Goal: Task Accomplishment & Management: Complete application form

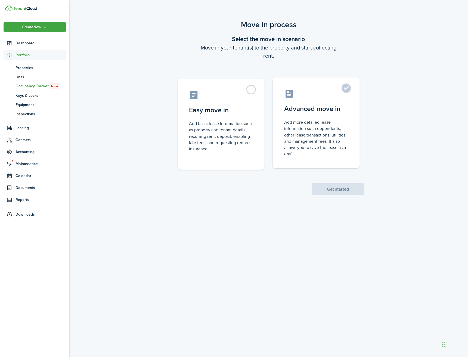
click at [348, 90] on label "Advanced move in Add more detailed lease information such dependents, other lea…" at bounding box center [316, 123] width 87 height 91
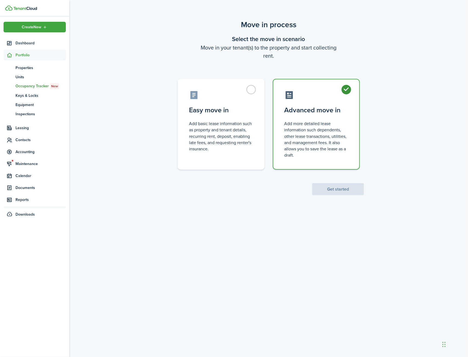
radio input "true"
click at [343, 189] on button "Get started" at bounding box center [338, 189] width 52 height 12
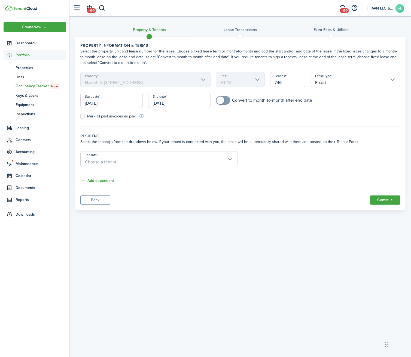
click at [104, 103] on input "[DATE]" at bounding box center [111, 100] width 62 height 15
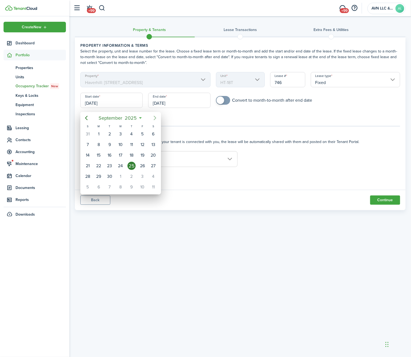
click at [155, 117] on icon "Next page" at bounding box center [155, 118] width 7 height 7
click at [118, 136] on div "1" at bounding box center [120, 134] width 8 height 8
type input "[DATE]"
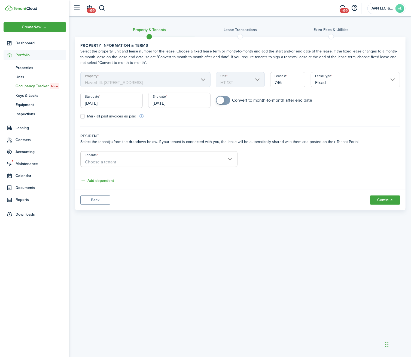
click at [170, 102] on input "[DATE]" at bounding box center [179, 100] width 62 height 15
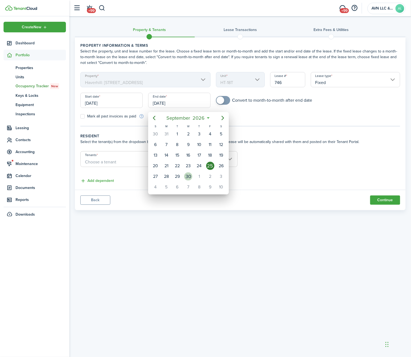
click at [186, 175] on div "30" at bounding box center [188, 177] width 8 height 8
type input "[DATE]"
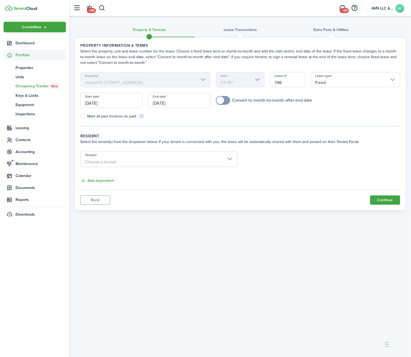
click at [126, 165] on span "Choose a tenant" at bounding box center [159, 162] width 156 height 9
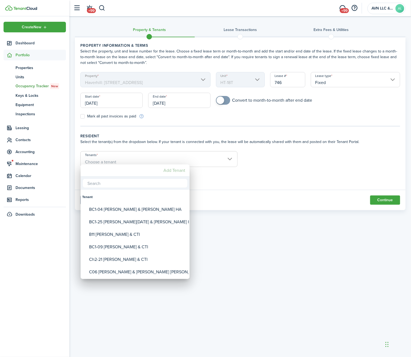
click at [175, 169] on mbsc-button "Add Tenant" at bounding box center [174, 171] width 26 height 10
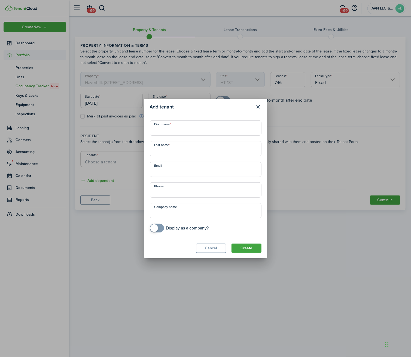
click at [174, 132] on input "First name" at bounding box center [206, 128] width 112 height 15
click at [200, 133] on input "[PERSON_NAME]-Roman & [PERSON_NAME]" at bounding box center [206, 128] width 112 height 15
click at [213, 130] on input "[PERSON_NAME], [PERSON_NAME]" at bounding box center [206, 128] width 112 height 15
click at [205, 136] on span "Must be less than 32 characters." at bounding box center [178, 138] width 56 height 5
drag, startPoint x: 234, startPoint y: 130, endPoint x: 146, endPoint y: 133, distance: 88.0
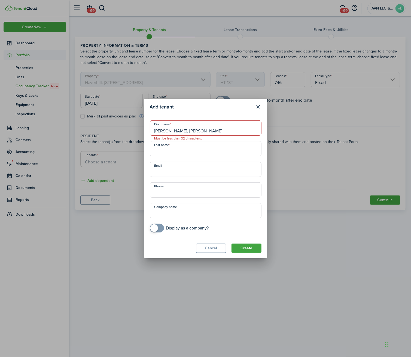
click at [146, 133] on modal-body "First name [PERSON_NAME], [PERSON_NAME] Must be less than 32 characters. Last n…" at bounding box center [205, 176] width 122 height 123
click at [210, 133] on input "[PERSON_NAME], [PERSON_NAME]" at bounding box center [206, 128] width 112 height 15
click at [213, 133] on input "[PERSON_NAME], [PERSON_NAME]" at bounding box center [206, 128] width 112 height 15
click at [210, 162] on input "Email" at bounding box center [206, 169] width 112 height 15
click at [199, 132] on input "[PERSON_NAME]" at bounding box center [206, 128] width 112 height 15
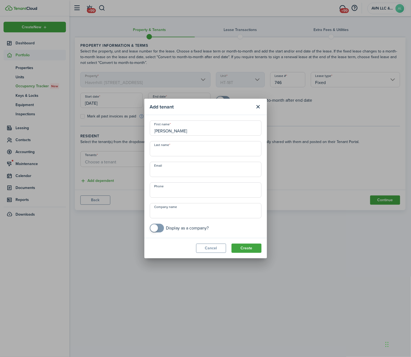
type input "[PERSON_NAME]"
click at [164, 226] on input "checkbox" at bounding box center [179, 228] width 59 height 9
checkbox input "true"
click at [178, 214] on input "Company name" at bounding box center [206, 210] width 112 height 15
paste input "[PERSON_NAME], [PERSON_NAME]"
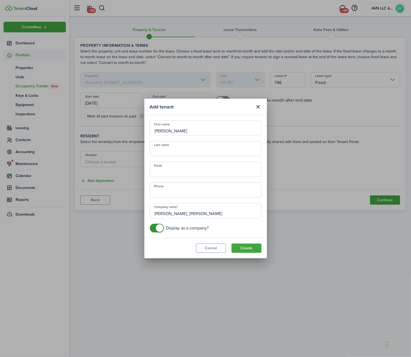
drag, startPoint x: 235, startPoint y: 214, endPoint x: 199, endPoint y: 213, distance: 36.8
click at [199, 213] on input "[PERSON_NAME], [PERSON_NAME]" at bounding box center [206, 210] width 112 height 15
type input "[PERSON_NAME], [PERSON_NAME]"
click at [189, 150] on input "Last name" at bounding box center [206, 148] width 112 height 15
paste input "[PERSON_NAME]"
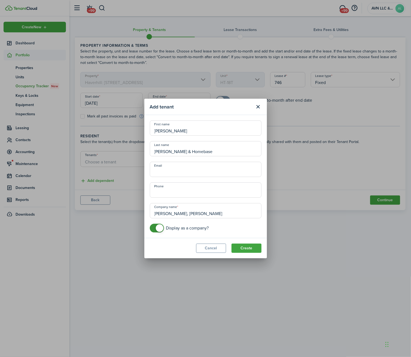
type input "[PERSON_NAME] & Homebase"
click at [198, 216] on input "[PERSON_NAME], [PERSON_NAME]" at bounding box center [206, 210] width 112 height 15
click at [240, 216] on input "[PERSON_NAME]-Roman & [PERSON_NAME]" at bounding box center [206, 210] width 112 height 15
click at [179, 213] on input "[PERSON_NAME]-Roman & [PERSON_NAME] & Homebase" at bounding box center [206, 210] width 112 height 15
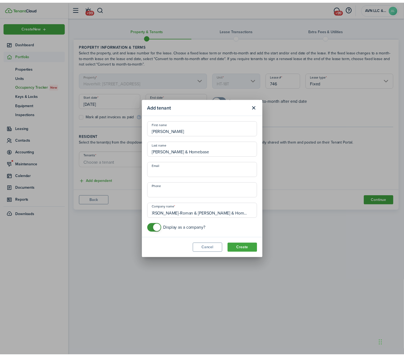
scroll to position [0, 0]
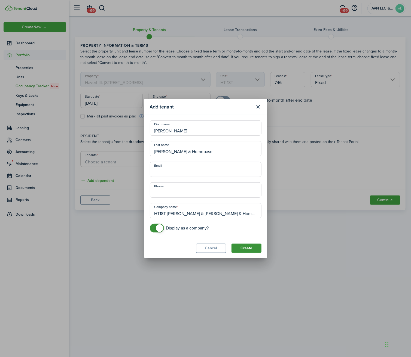
type input "HT18T [PERSON_NAME] & [PERSON_NAME] & Homebase"
click at [250, 250] on button "Create" at bounding box center [246, 248] width 30 height 9
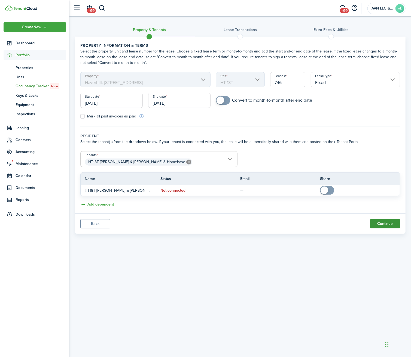
click at [383, 229] on button "Continue" at bounding box center [385, 223] width 30 height 9
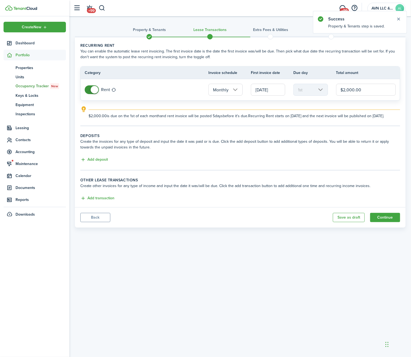
click at [269, 95] on input "[DATE]" at bounding box center [268, 90] width 34 height 12
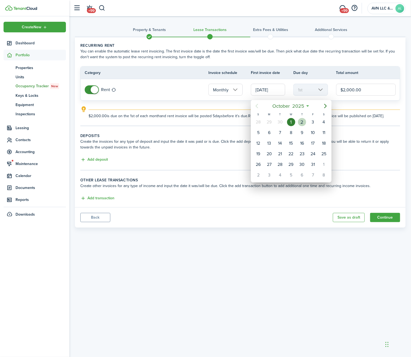
click at [302, 124] on div "2" at bounding box center [302, 122] width 8 height 8
type input "[DATE]"
type input "2nd"
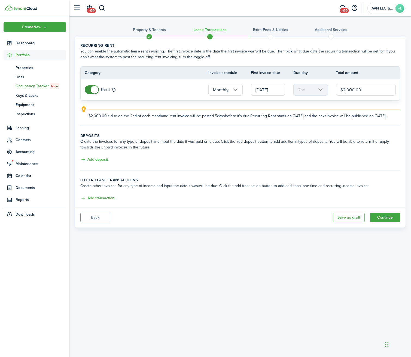
click at [373, 91] on input "$2,000.00" at bounding box center [366, 90] width 60 height 12
type input "$2,600.00"
click at [99, 163] on button "Add deposit" at bounding box center [93, 160] width 27 height 6
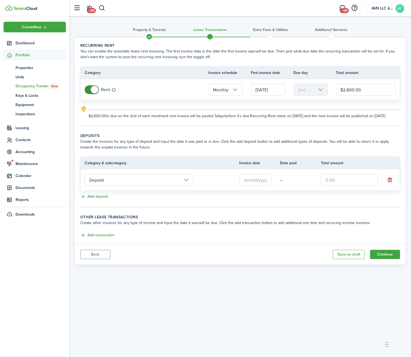
click at [253, 186] on input "text" at bounding box center [255, 180] width 33 height 12
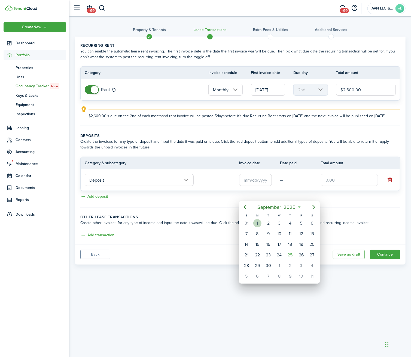
click at [258, 222] on div "1" at bounding box center [257, 223] width 8 height 8
type input "[DATE]"
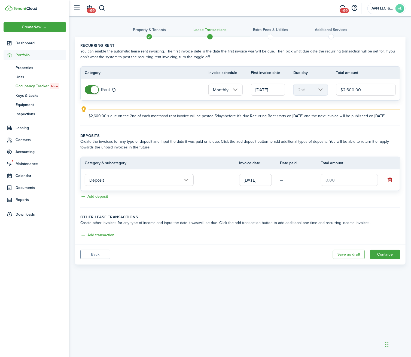
click at [335, 186] on input "text" at bounding box center [349, 180] width 57 height 12
click at [174, 186] on input "Deposit" at bounding box center [139, 180] width 109 height 12
type input "$2,600.00"
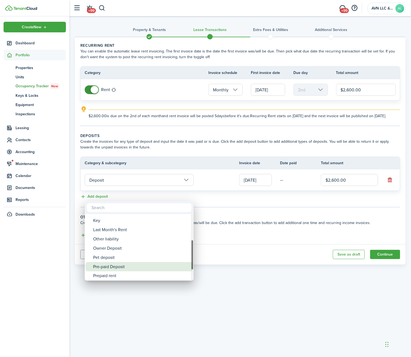
click at [147, 267] on div "Pre-paid Deposit" at bounding box center [141, 266] width 96 height 9
click at [147, 266] on div "Security Deposit" at bounding box center [141, 266] width 96 height 9
type input "Deposit / Security Deposit"
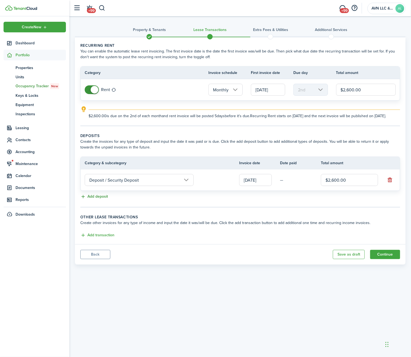
click at [101, 200] on button "Add deposit" at bounding box center [93, 197] width 27 height 6
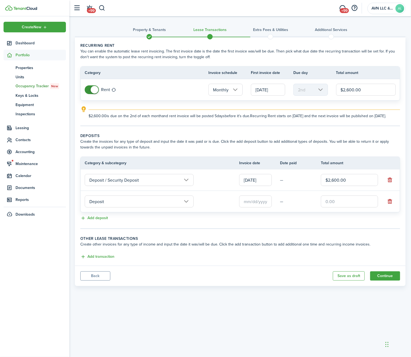
click at [136, 208] on input "Deposit" at bounding box center [139, 202] width 109 height 12
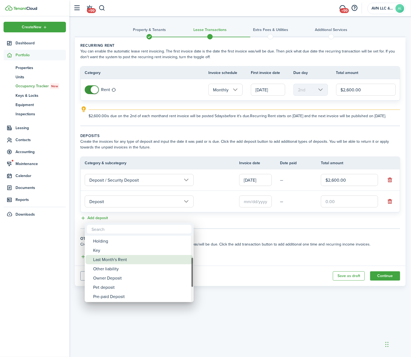
click at [141, 263] on div "Last Month's Rent" at bounding box center [141, 259] width 96 height 9
type input "Deposit / Last Month's Rent"
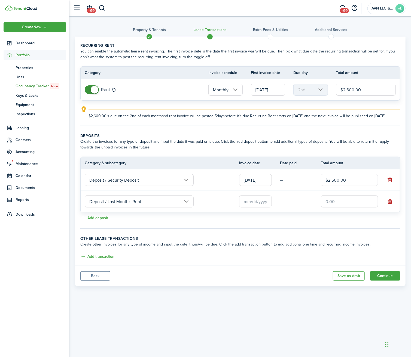
click at [266, 208] on input "text" at bounding box center [255, 202] width 33 height 12
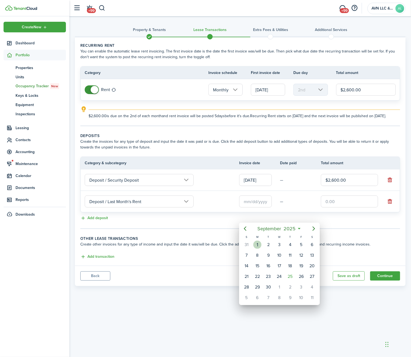
click at [260, 246] on div "1" at bounding box center [257, 245] width 8 height 8
type input "[DATE]"
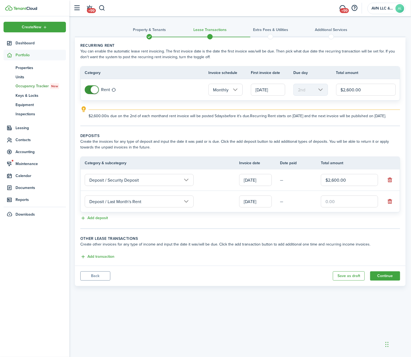
click at [339, 208] on input "text" at bounding box center [349, 202] width 57 height 12
type input "$2,600.00"
click at [240, 266] on panel-main-body "Recurring rent You can enable the automatic lease rent invoicing. The first inv…" at bounding box center [240, 151] width 330 height 229
click at [103, 260] on button "Add transaction" at bounding box center [97, 257] width 34 height 6
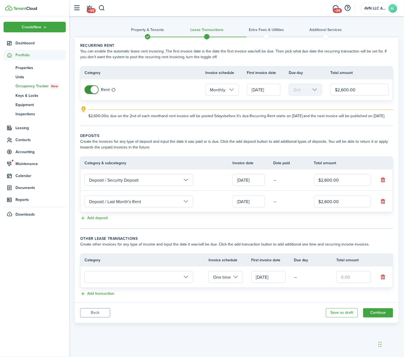
click at [150, 283] on input "text" at bounding box center [139, 277] width 109 height 12
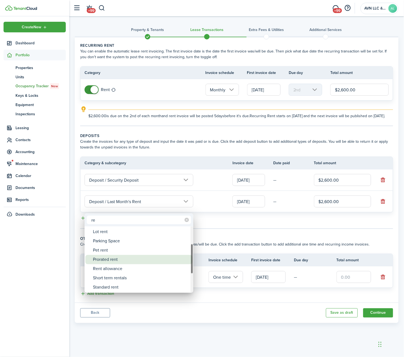
type input "r"
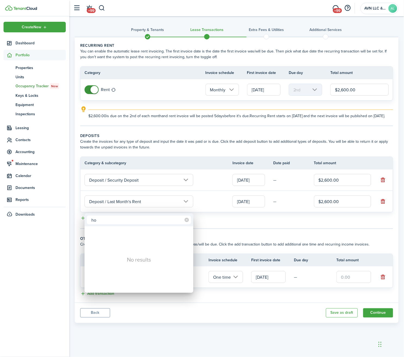
type input "h"
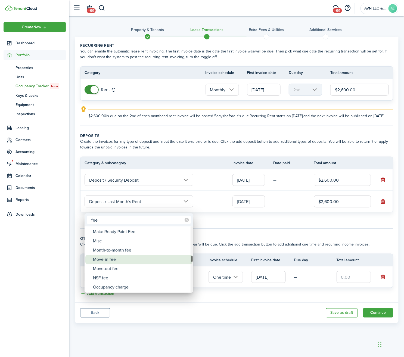
type input "fee"
click at [137, 259] on div "Move-in fee" at bounding box center [141, 259] width 96 height 9
type input "Tenant charges & fees / Move-in fee"
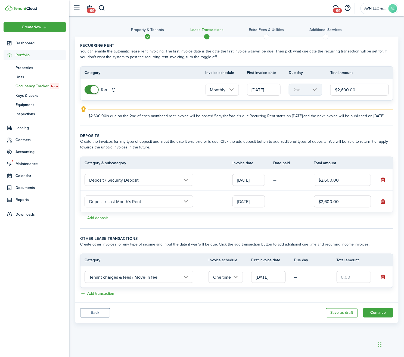
click at [355, 283] on input "text" at bounding box center [354, 277] width 35 height 12
type input "$2,600.00"
click at [371, 318] on button "Continue" at bounding box center [379, 313] width 30 height 9
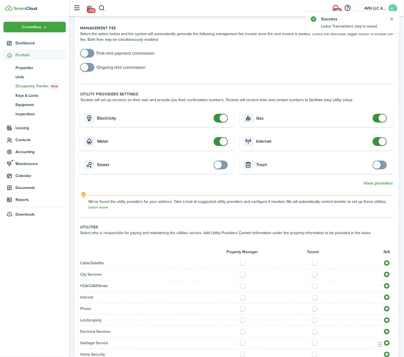
scroll to position [174, 0]
checkbox input "false"
click at [218, 146] on span at bounding box center [220, 141] width 5 height 9
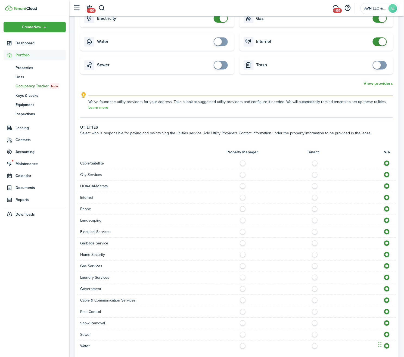
scroll to position [343, 0]
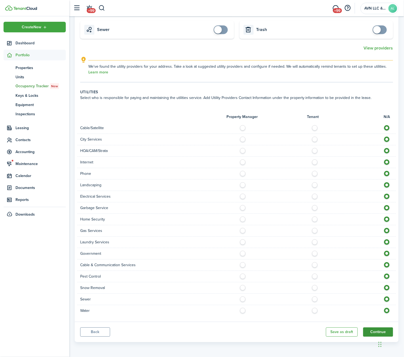
click at [377, 331] on button "Continue" at bounding box center [379, 332] width 30 height 9
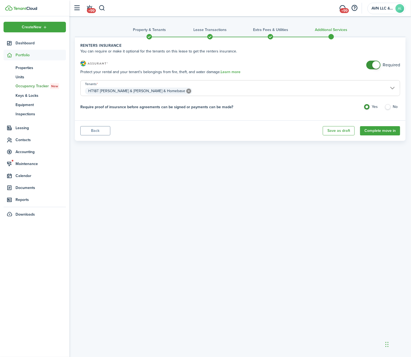
checkbox input "false"
click at [371, 68] on span at bounding box center [372, 65] width 5 height 9
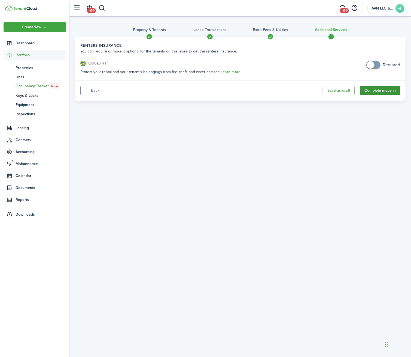
click at [380, 93] on button "Complete move in" at bounding box center [380, 90] width 40 height 9
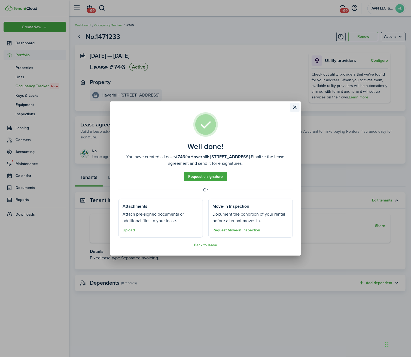
click at [296, 106] on button "Close modal" at bounding box center [294, 107] width 9 height 9
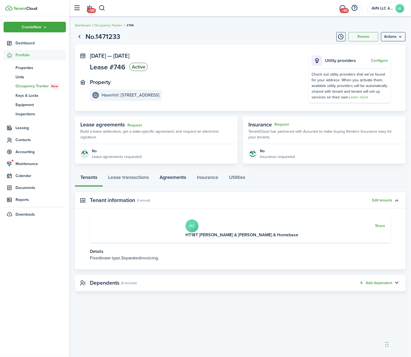
click at [175, 187] on link "Agreements" at bounding box center [172, 179] width 37 height 16
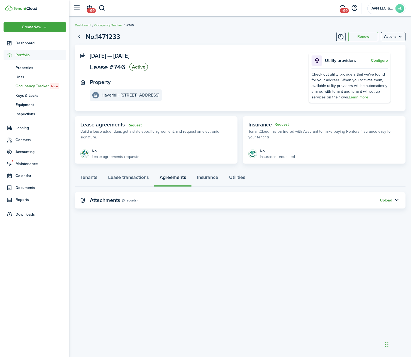
click at [386, 203] on button "Upload" at bounding box center [386, 200] width 12 height 4
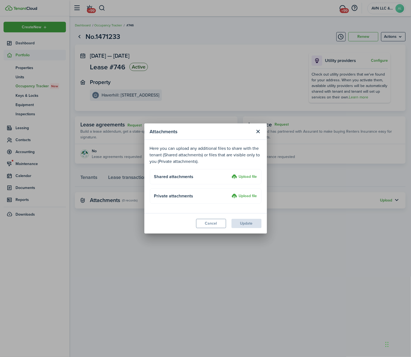
click at [247, 175] on label "Upload file" at bounding box center [244, 177] width 25 height 7
click at [230, 174] on input "Upload file" at bounding box center [230, 174] width 0 height 0
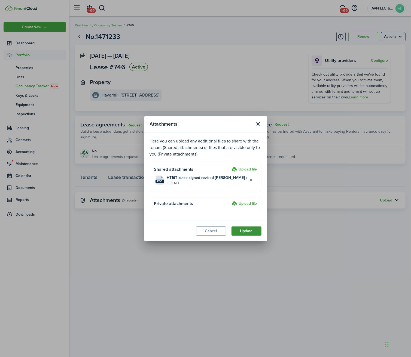
click at [251, 234] on button "Update" at bounding box center [246, 231] width 30 height 9
